Goal: Transaction & Acquisition: Subscribe to service/newsletter

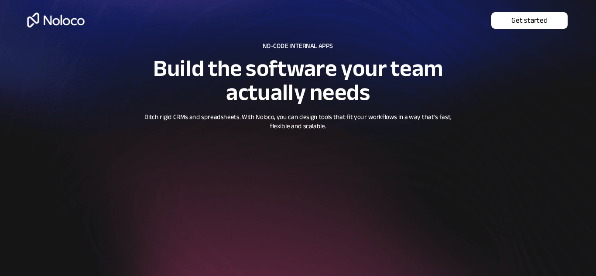
click at [529, 23] on span "Get started" at bounding box center [530, 20] width 76 height 9
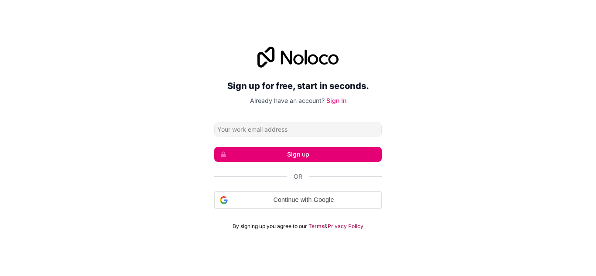
click at [361, 149] on button "Sign up" at bounding box center [298, 154] width 168 height 15
click at [363, 151] on button "Sign up" at bounding box center [298, 154] width 168 height 15
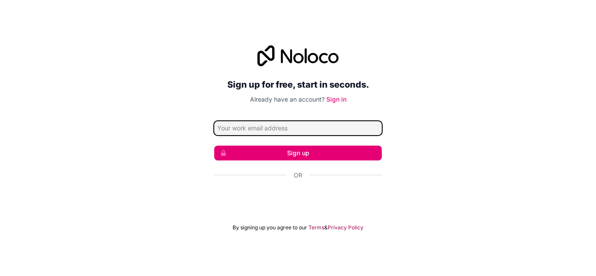
click at [278, 128] on input "Email address" at bounding box center [298, 128] width 168 height 14
type input "kj"
click at [214, 146] on button "Sign up" at bounding box center [298, 153] width 168 height 15
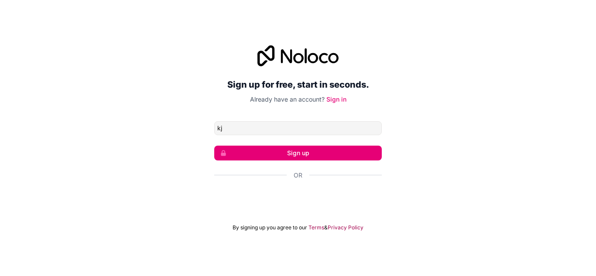
click at [272, 150] on button "Sign up" at bounding box center [298, 153] width 168 height 15
